Goal: Contribute content: Contribute content

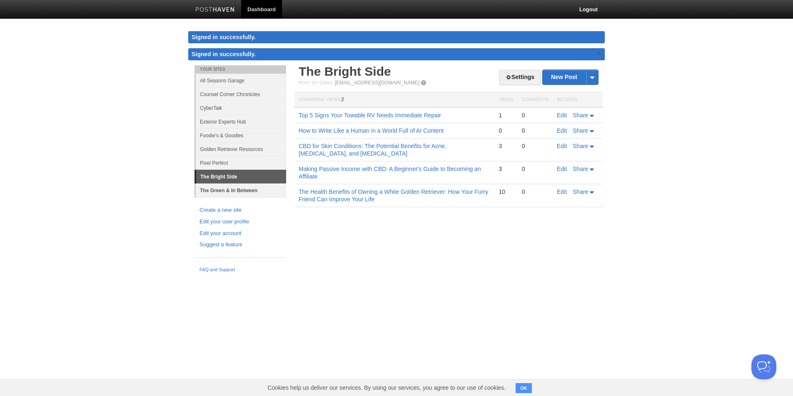
click at [250, 195] on link "The Green & In Between" at bounding box center [241, 191] width 90 height 14
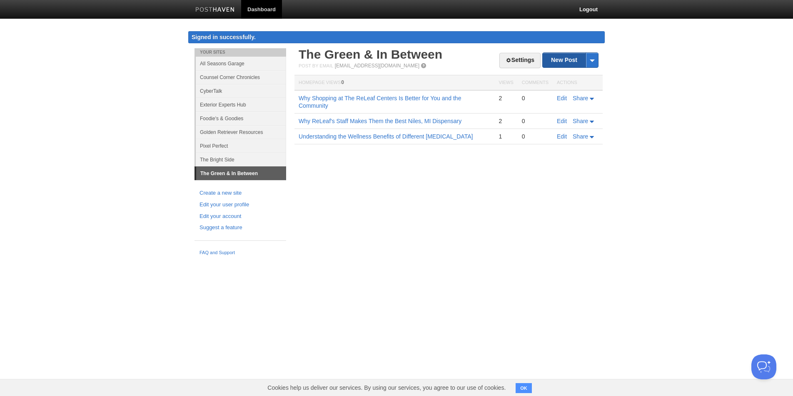
click at [569, 58] on link "New Post" at bounding box center [570, 60] width 55 height 15
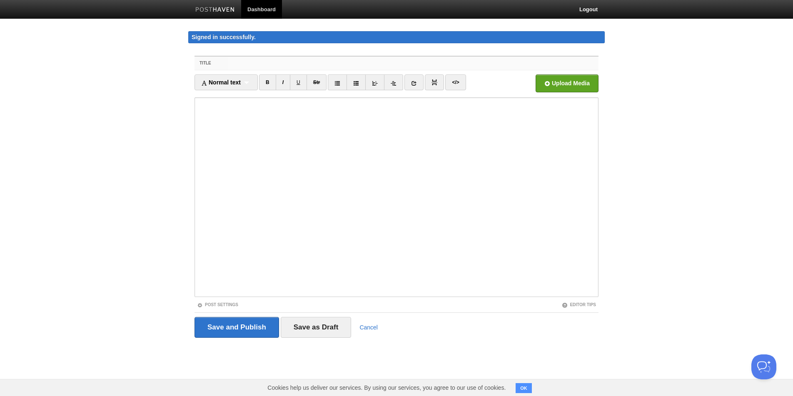
paste input "​​Why I Always Recommend This Dispensary in [GEOGRAPHIC_DATA], [US_STATE]"
type input "​​Why I Always Recommend This Dispensary in [GEOGRAPHIC_DATA], [US_STATE]"
click at [576, 90] on input "file" at bounding box center [315, 86] width 631 height 42
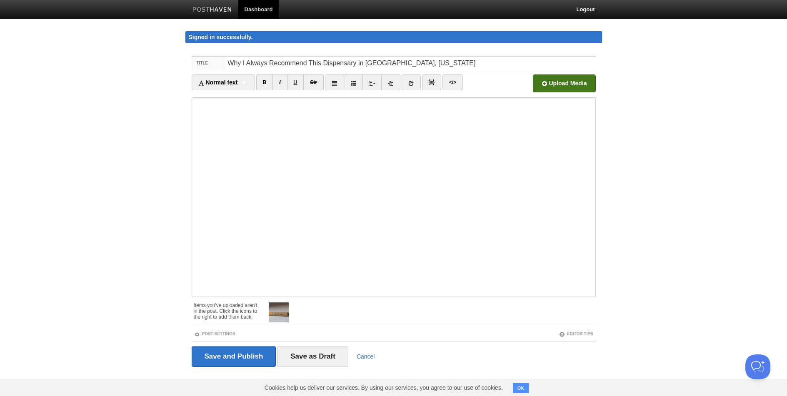
click at [193, 105] on iframe at bounding box center [394, 197] width 404 height 200
click at [193, 112] on iframe at bounding box center [394, 197] width 404 height 200
click at [193, 106] on iframe at bounding box center [394, 197] width 404 height 200
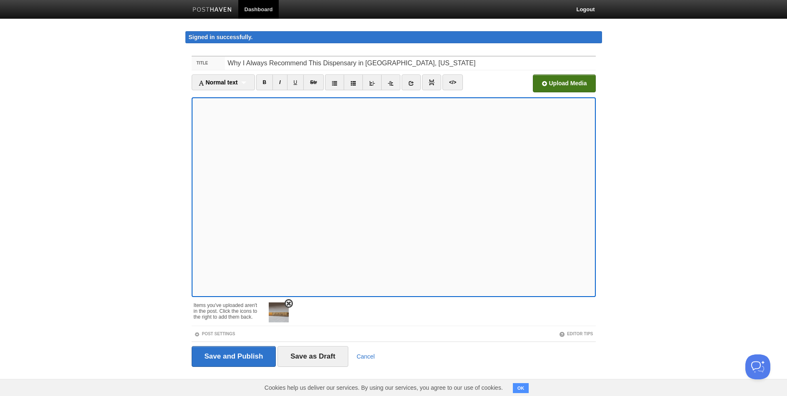
click at [277, 316] on img at bounding box center [279, 313] width 20 height 20
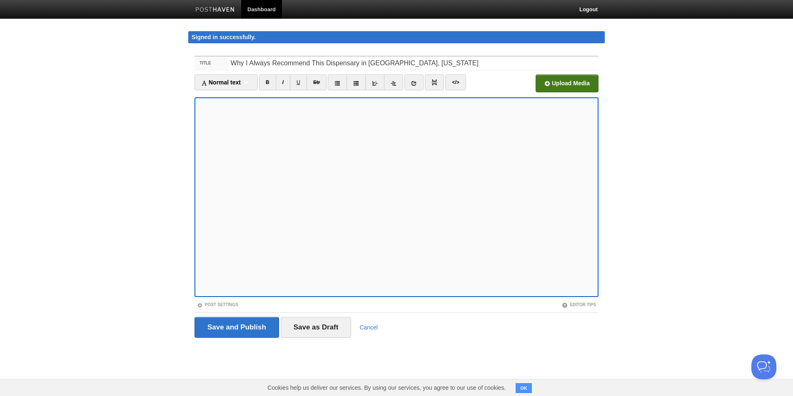
click at [197, 150] on iframe at bounding box center [396, 197] width 404 height 200
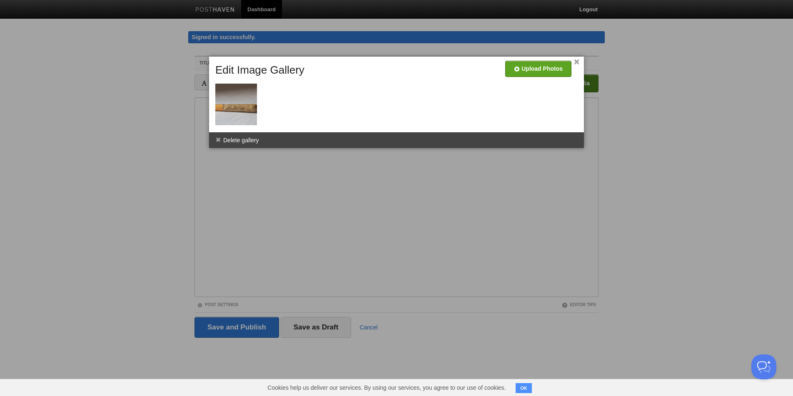
click at [346, 186] on div at bounding box center [396, 198] width 793 height 396
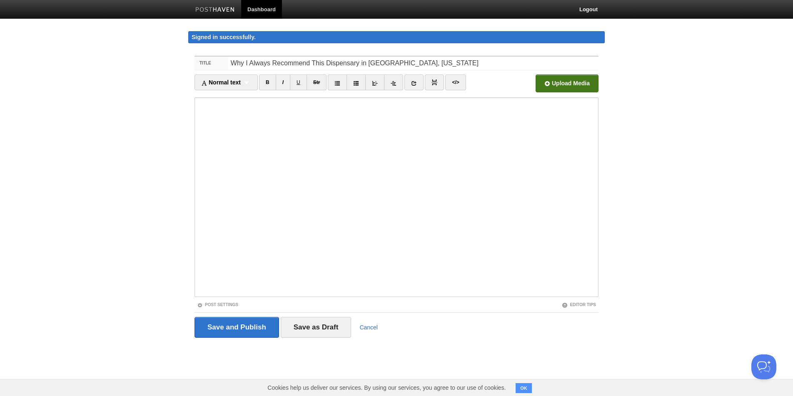
click at [204, 99] on iframe at bounding box center [396, 197] width 404 height 200
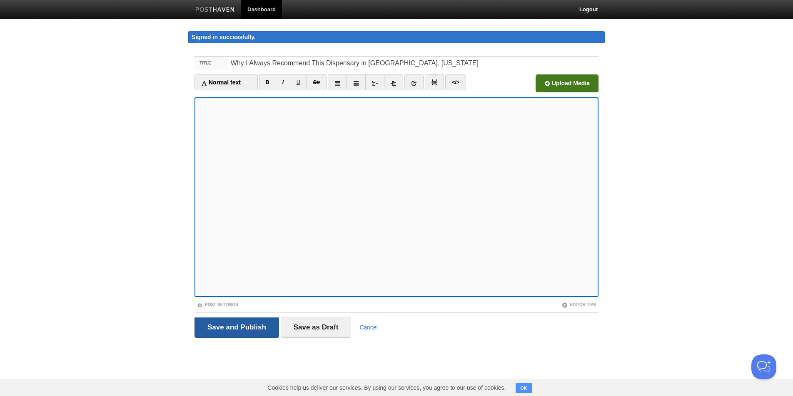
click at [242, 328] on input "Save and Publish" at bounding box center [236, 327] width 85 height 21
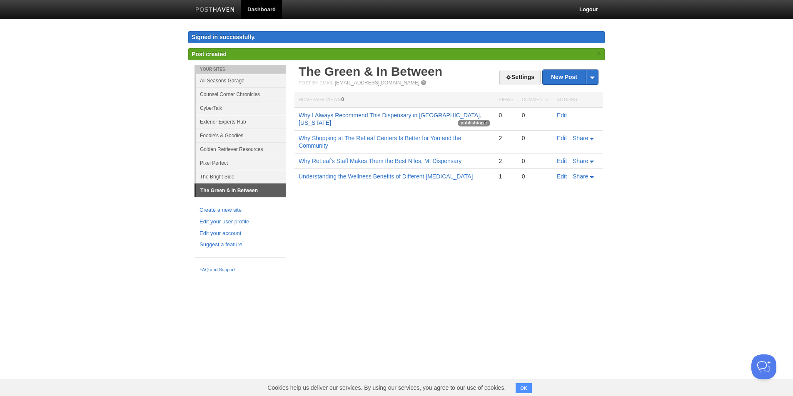
click at [384, 116] on link "​​Why I Always Recommend This Dispensary in [GEOGRAPHIC_DATA], [US_STATE]" at bounding box center [390, 119] width 183 height 14
